Goal: Check status: Check status

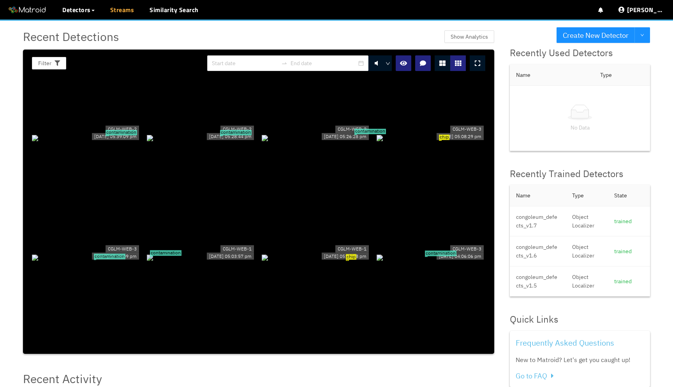
click at [119, 10] on link "Streams" at bounding box center [122, 9] width 24 height 9
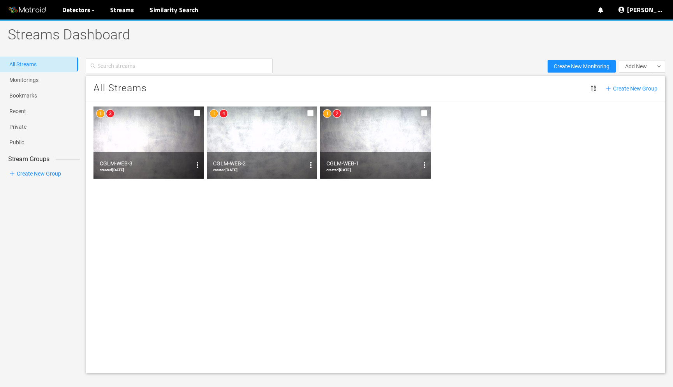
click at [357, 136] on img at bounding box center [375, 142] width 110 height 72
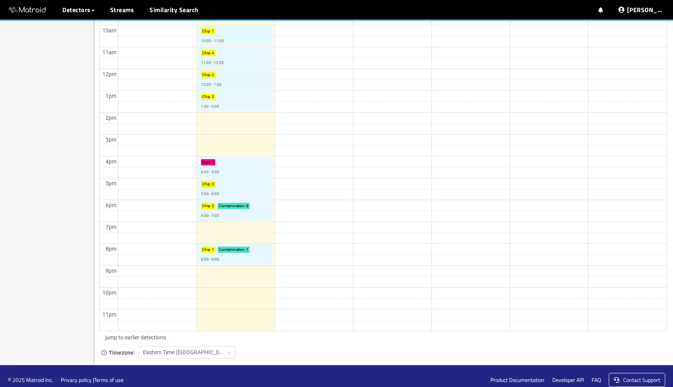
scroll to position [318, 0]
click at [122, 5] on link "Streams" at bounding box center [122, 9] width 24 height 9
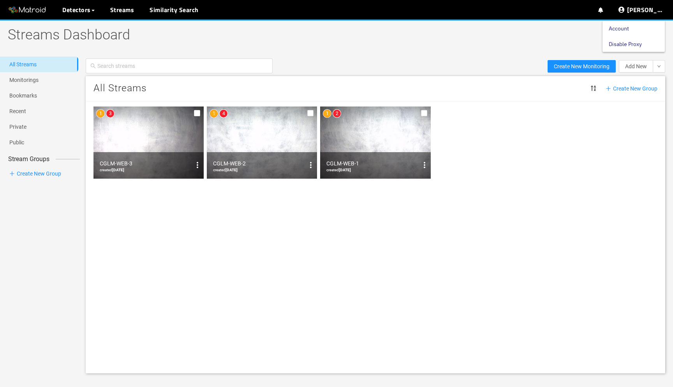
click at [630, 44] on link "Disable Proxy" at bounding box center [625, 44] width 33 height 16
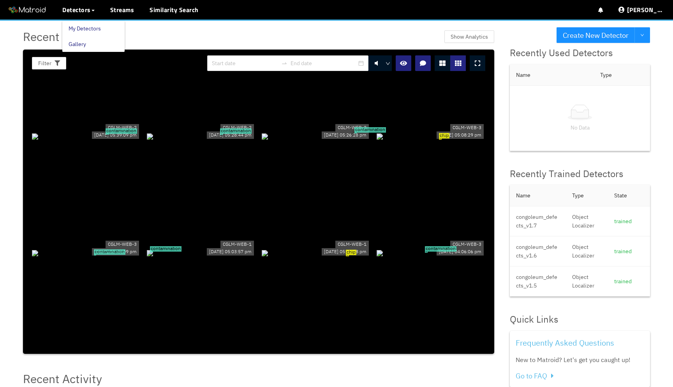
click at [92, 21] on link "My Detectors" at bounding box center [85, 29] width 32 height 16
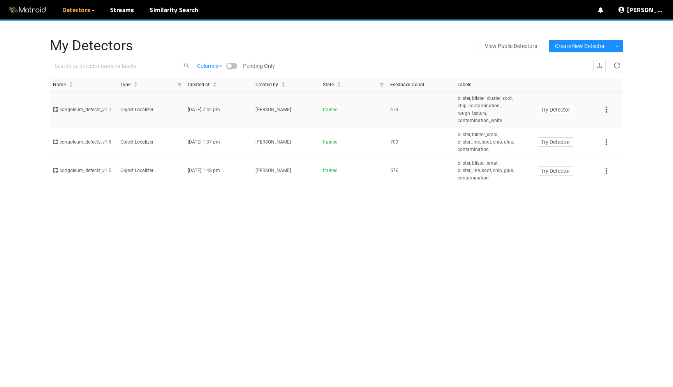
click at [188, 115] on td "[DATE] 7:42 pm" at bounding box center [218, 110] width 67 height 36
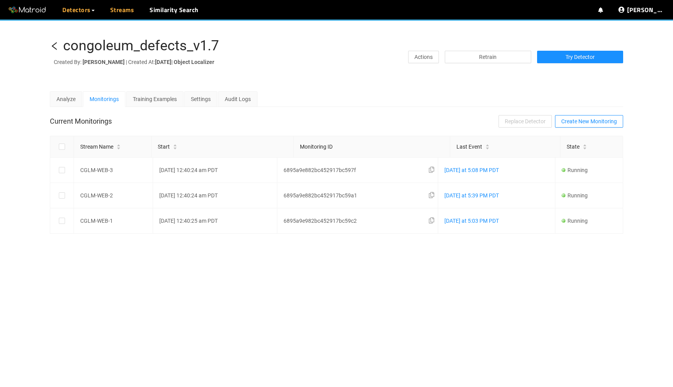
click at [125, 12] on link "Streams" at bounding box center [122, 9] width 24 height 9
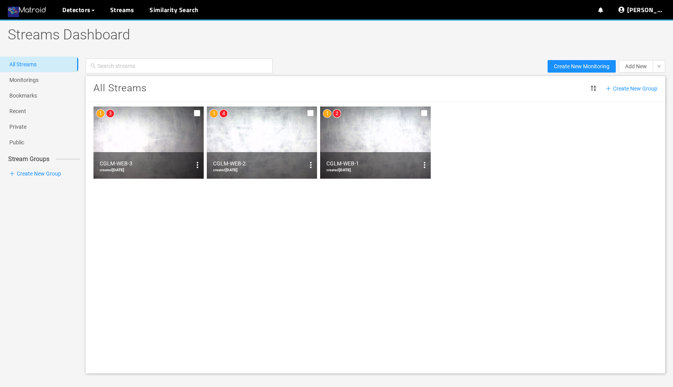
click at [35, 12] on img at bounding box center [27, 10] width 39 height 12
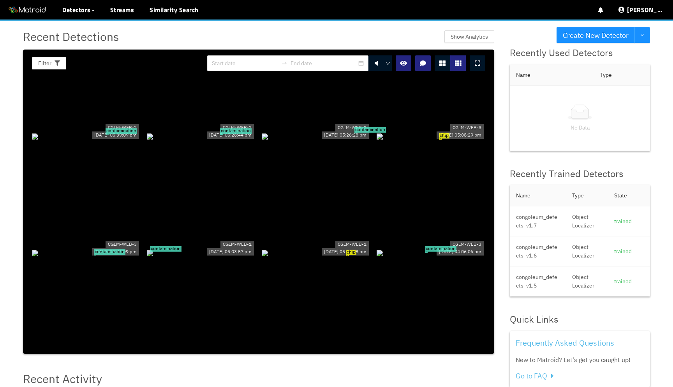
click at [114, 140] on div "contamination" at bounding box center [86, 136] width 109 height 9
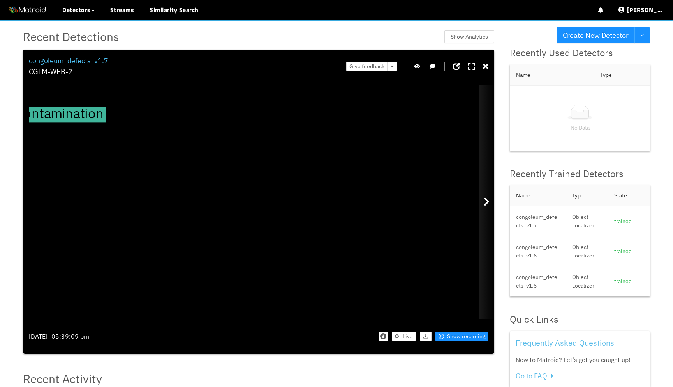
click at [489, 201] on icon at bounding box center [487, 201] width 6 height 9
click at [483, 199] on div at bounding box center [487, 202] width 16 height 234
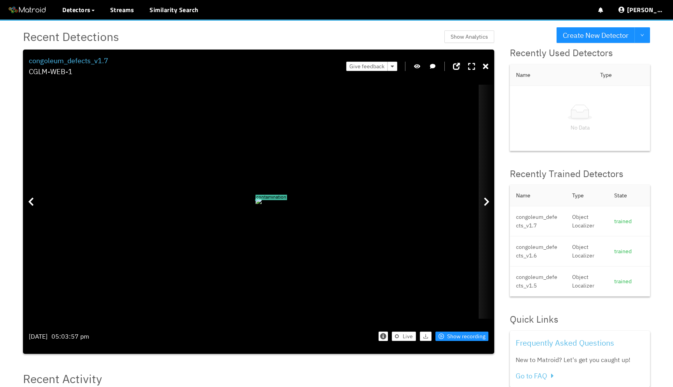
click at [483, 199] on div at bounding box center [487, 202] width 16 height 234
click at [486, 68] on icon at bounding box center [485, 67] width 5 height 8
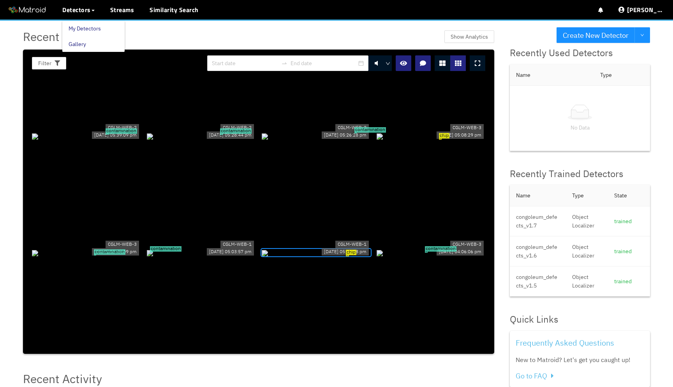
click at [92, 28] on link "My Detectors" at bounding box center [85, 29] width 32 height 16
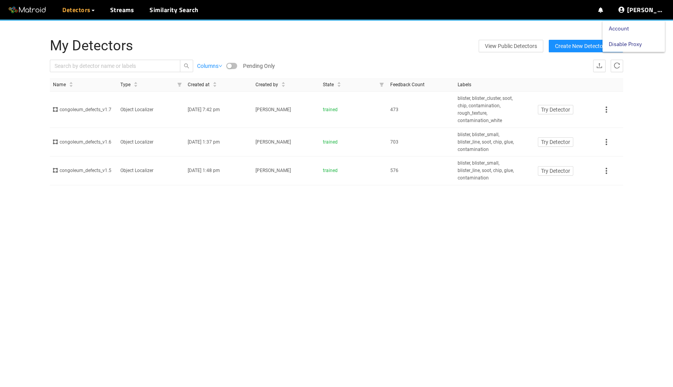
click at [637, 44] on link "Disable Proxy" at bounding box center [625, 44] width 33 height 16
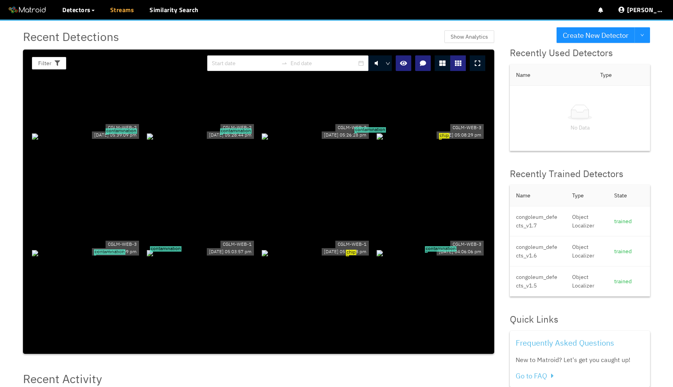
click at [122, 9] on link "Streams" at bounding box center [122, 9] width 24 height 9
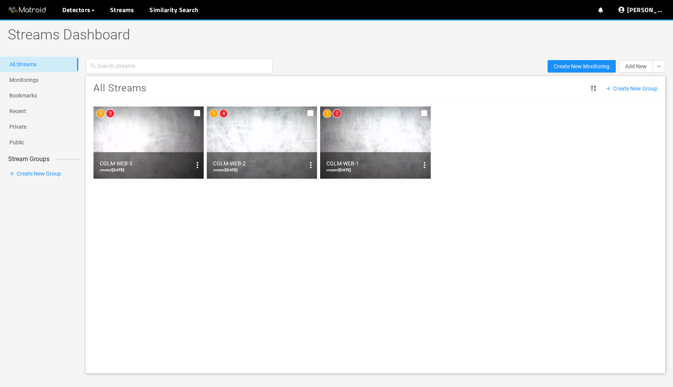
click at [152, 123] on img at bounding box center [149, 142] width 110 height 72
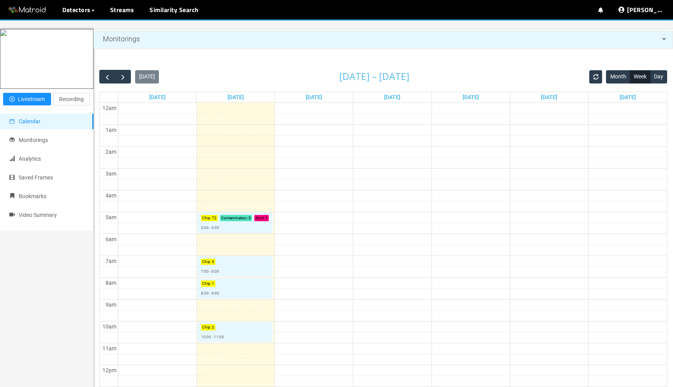
scroll to position [25, 0]
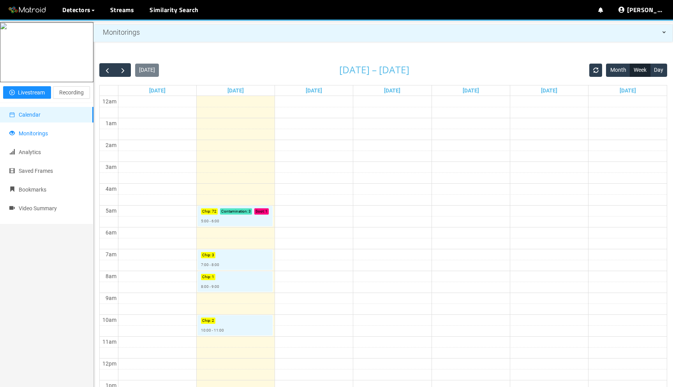
click at [65, 141] on li "Monitorings" at bounding box center [47, 133] width 94 height 16
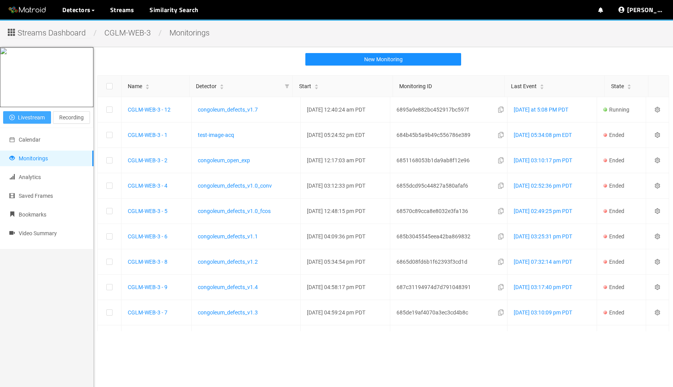
click at [38, 122] on span "Livestream" at bounding box center [31, 117] width 27 height 9
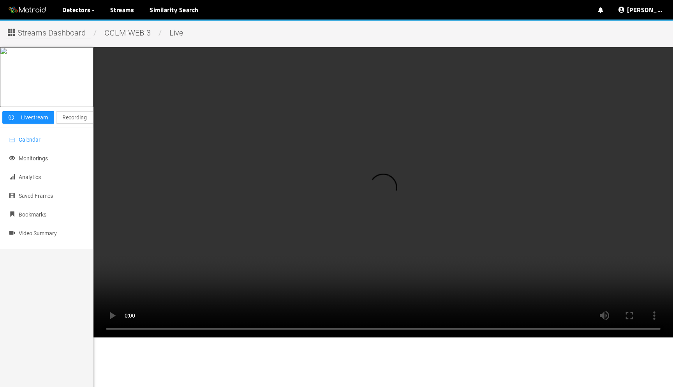
click at [33, 143] on span "Calendar" at bounding box center [30, 139] width 22 height 6
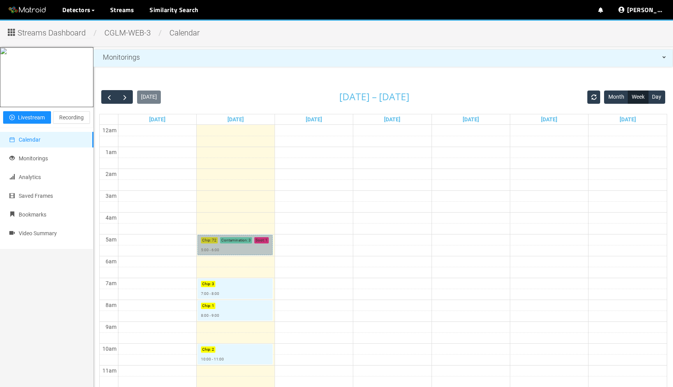
click at [258, 241] on link "Chip : 72 Contamination : 3 Soot : 1 5:00 - 6:00" at bounding box center [235, 245] width 75 height 20
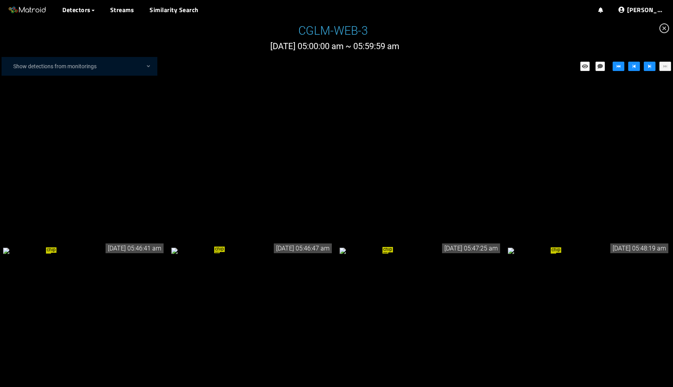
scroll to position [2933, 0]
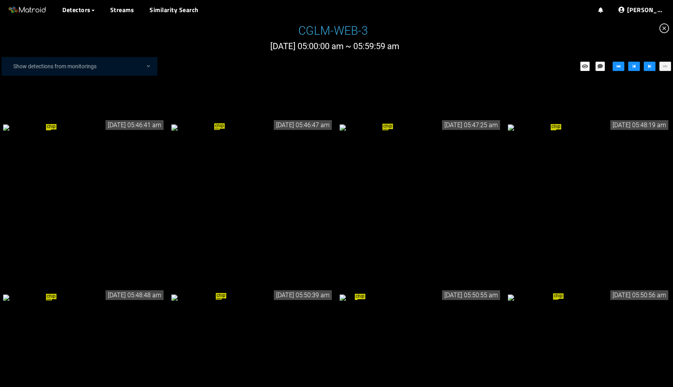
click at [665, 34] on span "close-circle" at bounding box center [665, 28] width 18 height 18
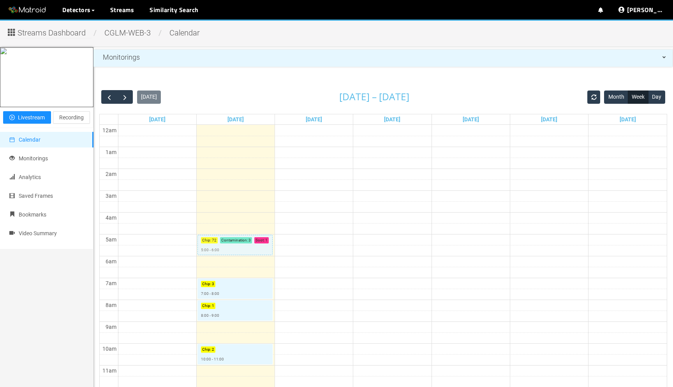
scroll to position [113, 0]
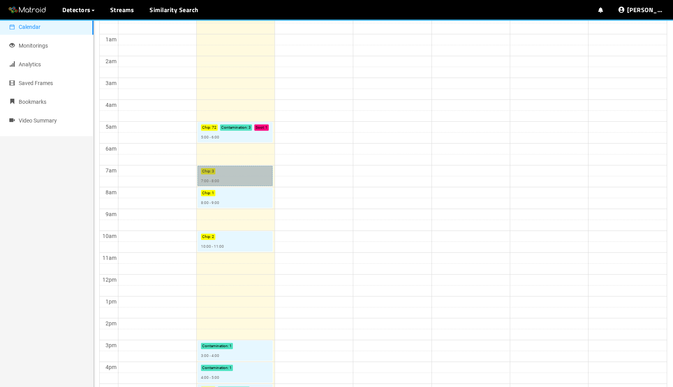
click at [245, 180] on link "Chip : 3 7:00 - 8:00" at bounding box center [235, 176] width 75 height 20
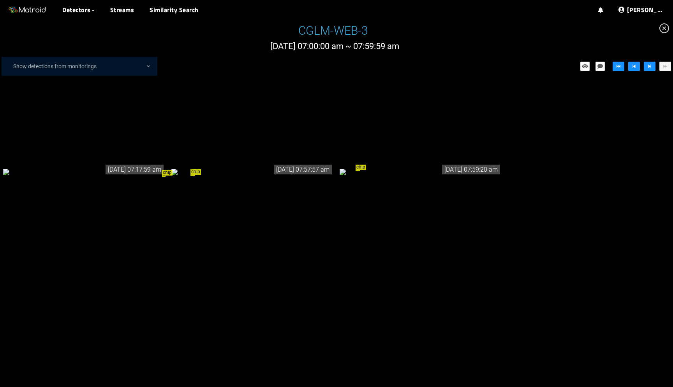
click at [131, 176] on div "chip" at bounding box center [84, 171] width 162 height 9
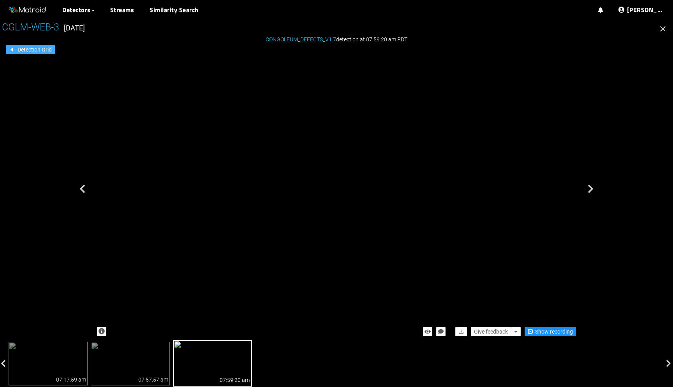
click at [49, 47] on span "Detection Grid" at bounding box center [35, 49] width 34 height 9
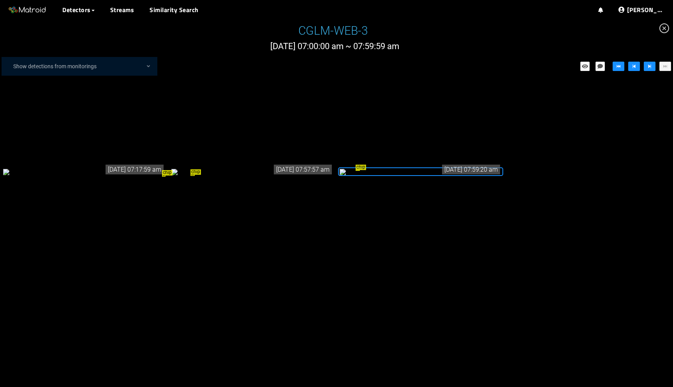
click at [667, 30] on icon "close-circle" at bounding box center [665, 28] width 10 height 10
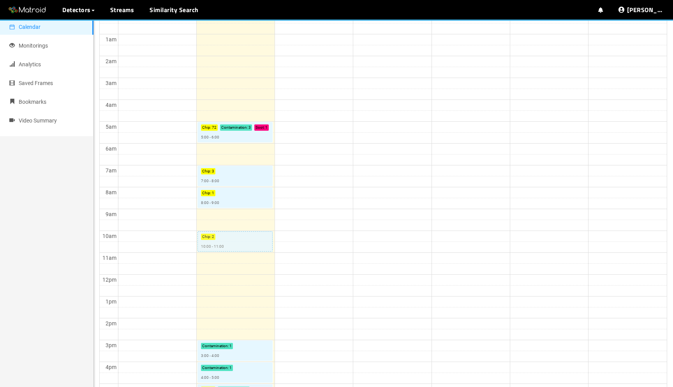
scroll to position [194, 0]
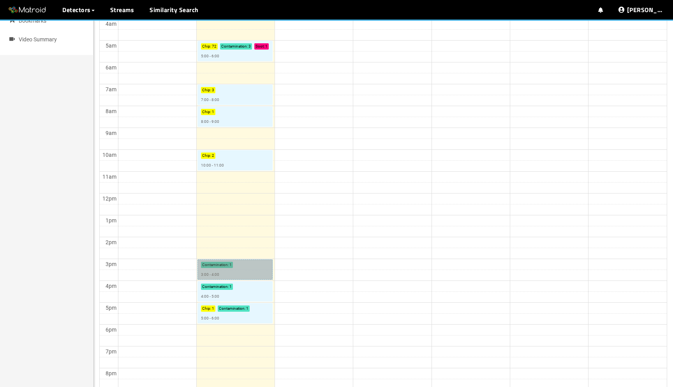
click at [234, 261] on link "Contamination : 1 3:00 - 4:00" at bounding box center [235, 269] width 75 height 20
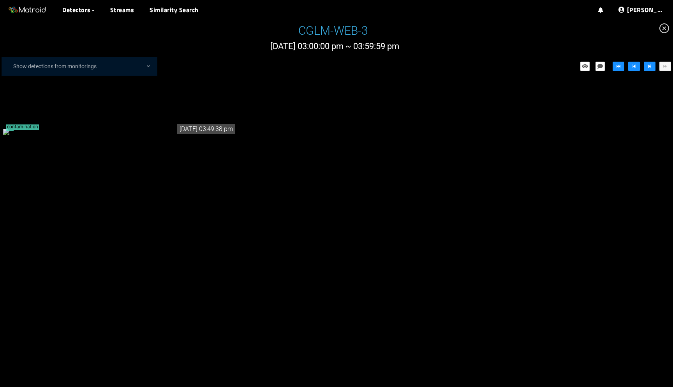
click at [664, 28] on icon "close-circle" at bounding box center [665, 28] width 10 height 10
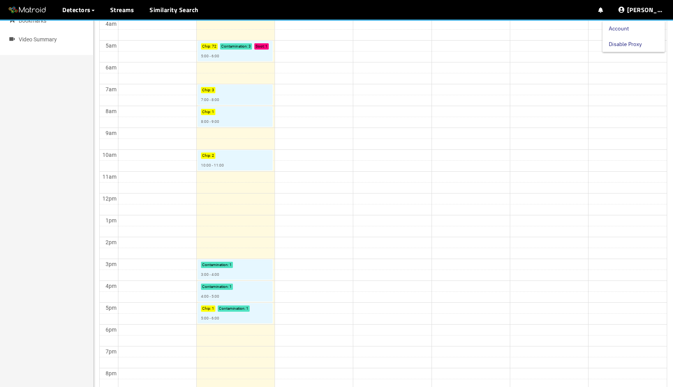
click at [636, 42] on link "Disable Proxy" at bounding box center [625, 44] width 33 height 16
